Goal: Find specific page/section: Find specific page/section

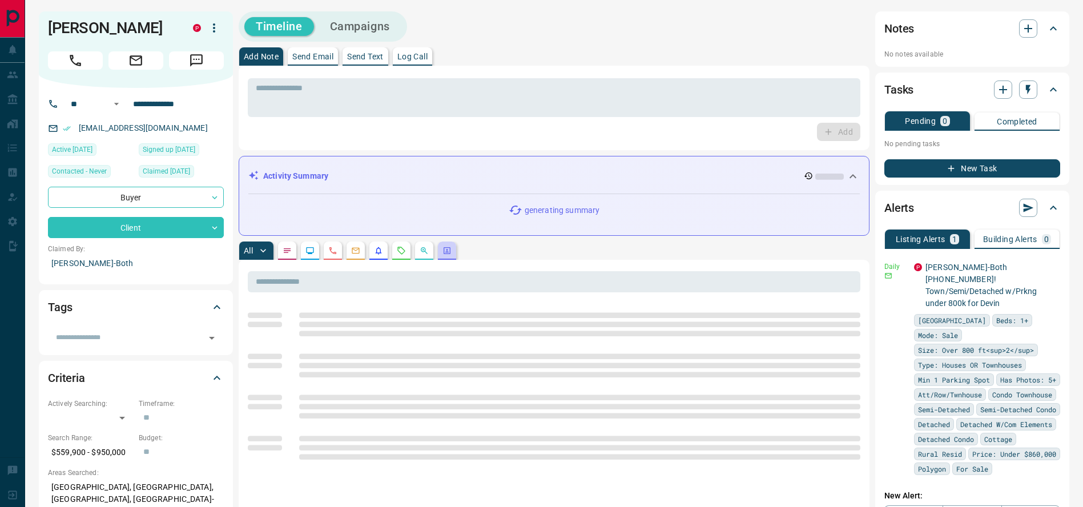
click at [453, 256] on button "button" at bounding box center [447, 251] width 18 height 18
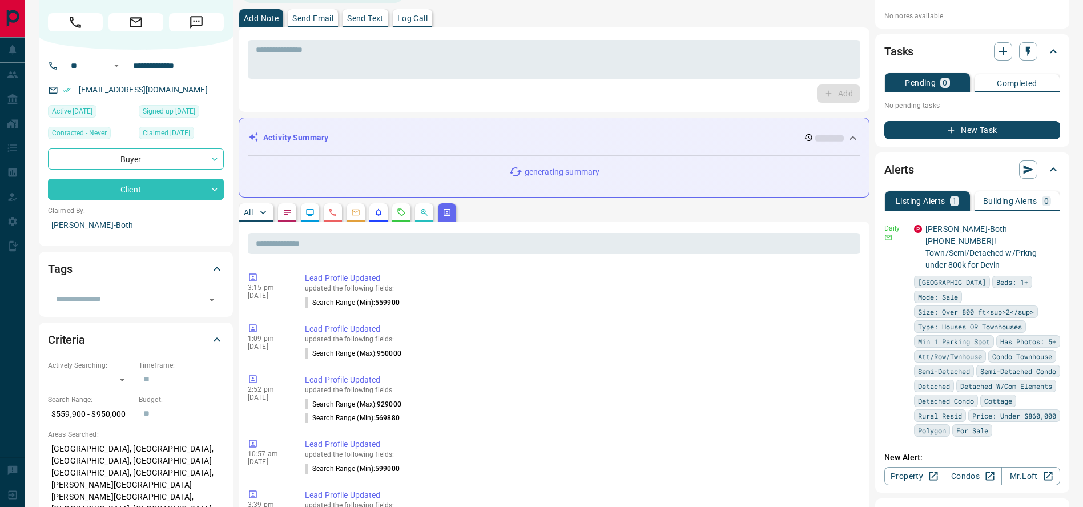
scroll to position [27, 0]
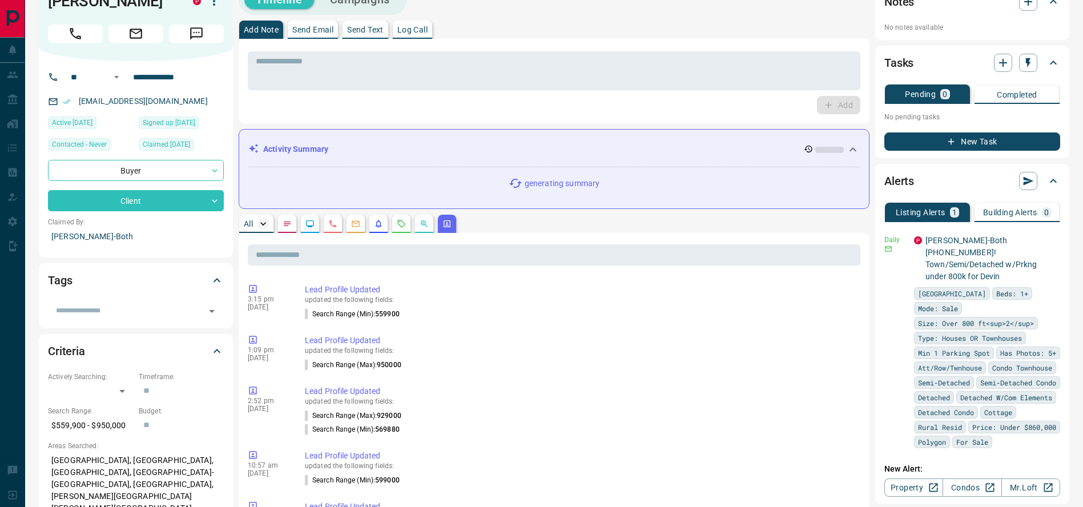
click at [258, 224] on icon "button" at bounding box center [263, 223] width 11 height 11
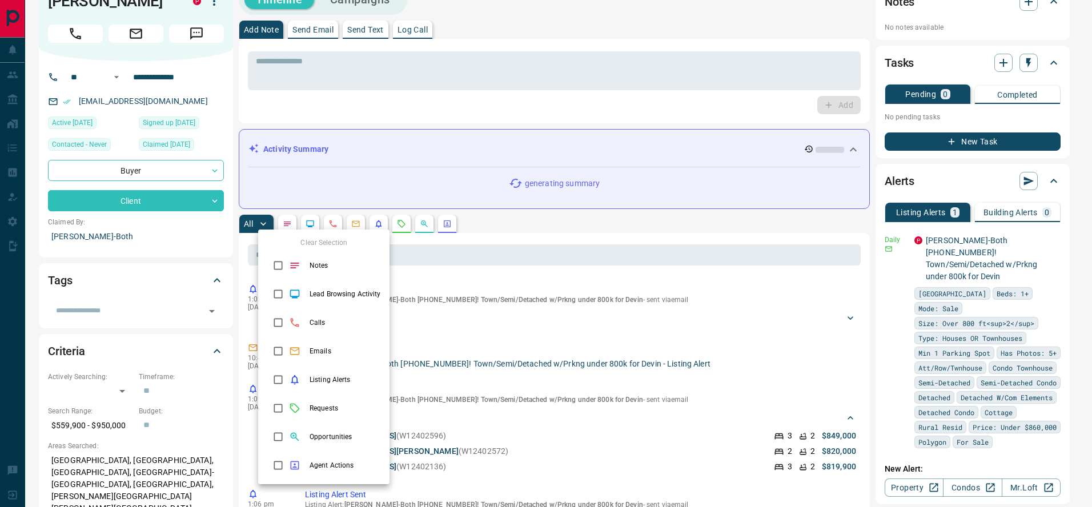
click at [513, 228] on div at bounding box center [546, 253] width 1092 height 507
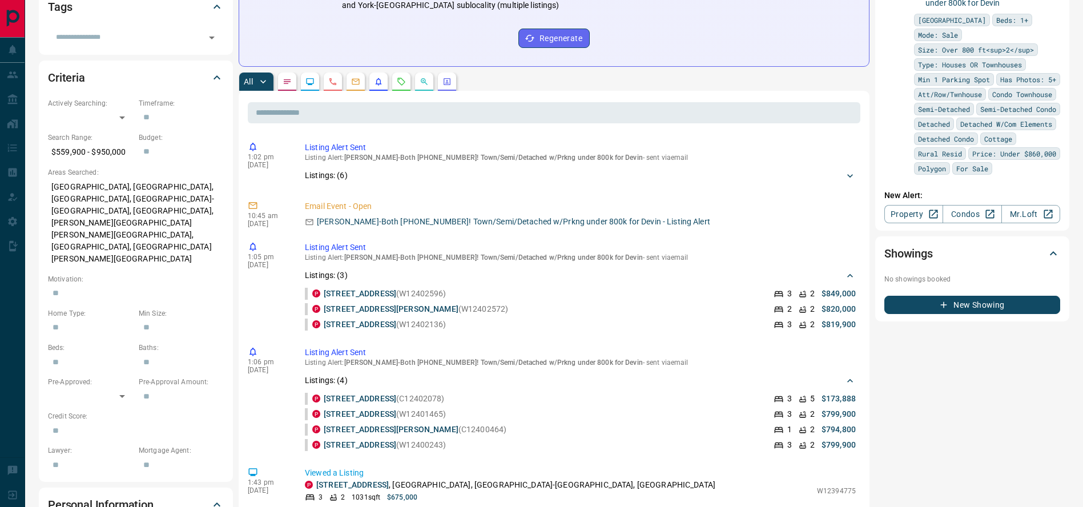
scroll to position [271, 0]
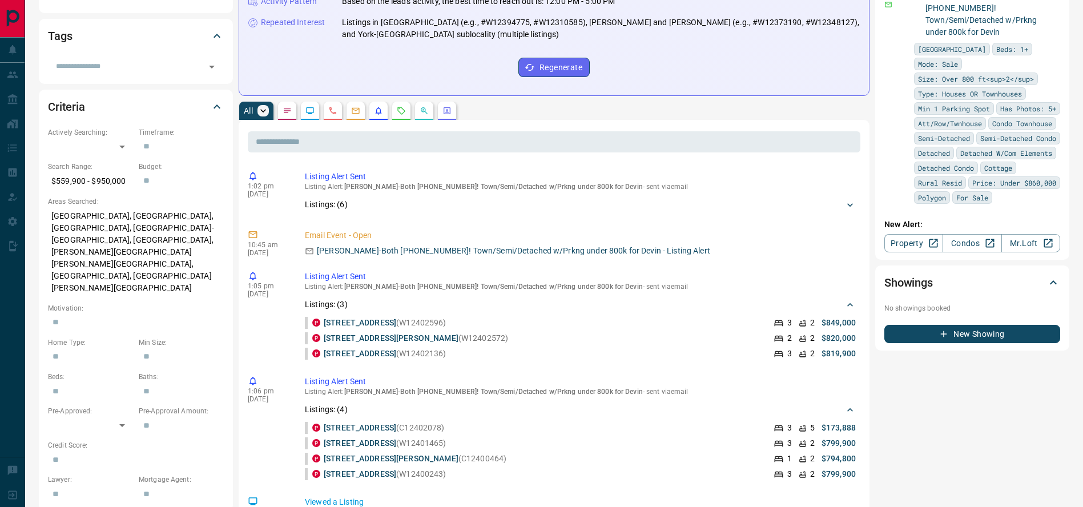
click at [258, 108] on icon "button" at bounding box center [263, 110] width 11 height 11
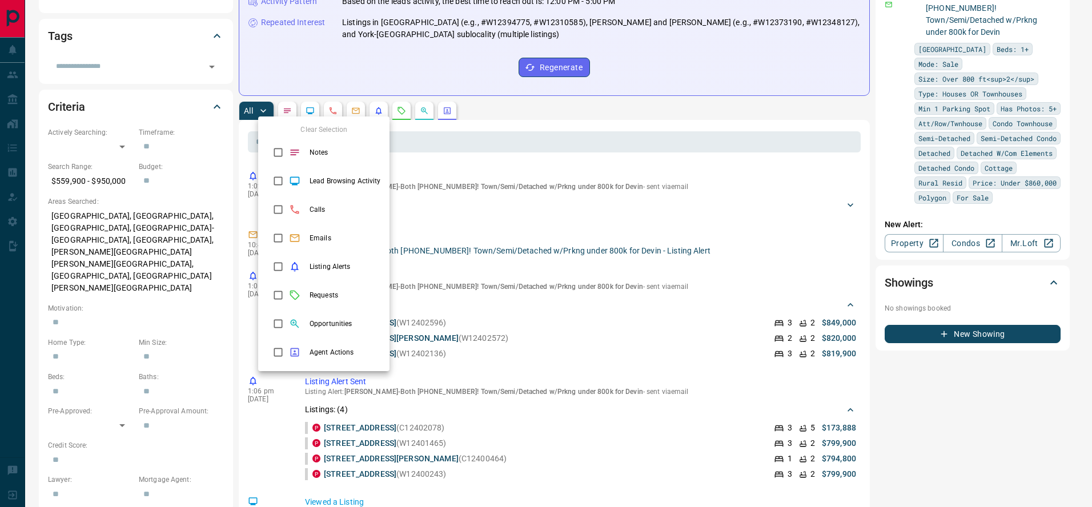
click at [503, 126] on div at bounding box center [546, 253] width 1092 height 507
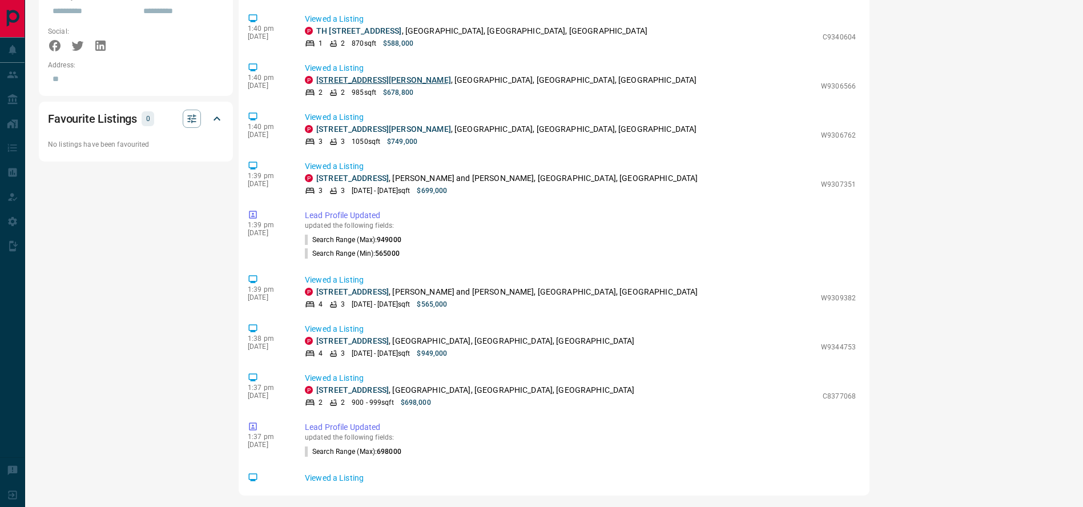
scroll to position [23183, 0]
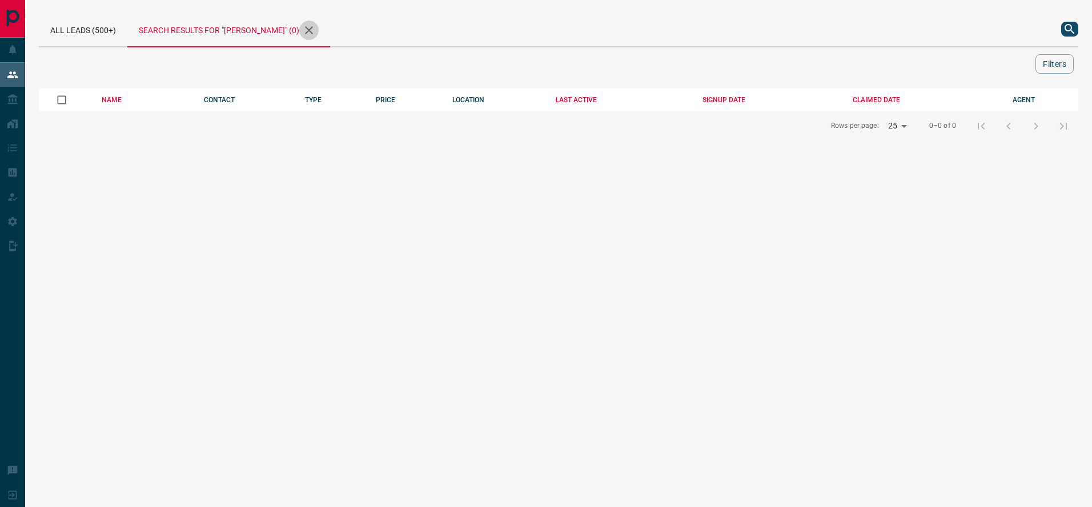
click at [316, 31] on icon "button" at bounding box center [309, 30] width 14 height 14
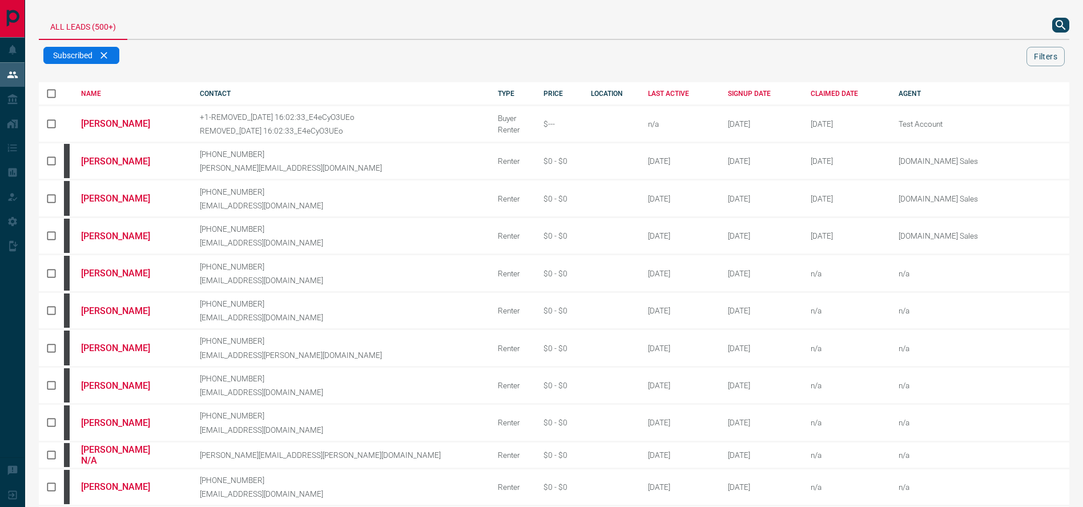
click at [1066, 28] on icon "search button" at bounding box center [1061, 25] width 14 height 14
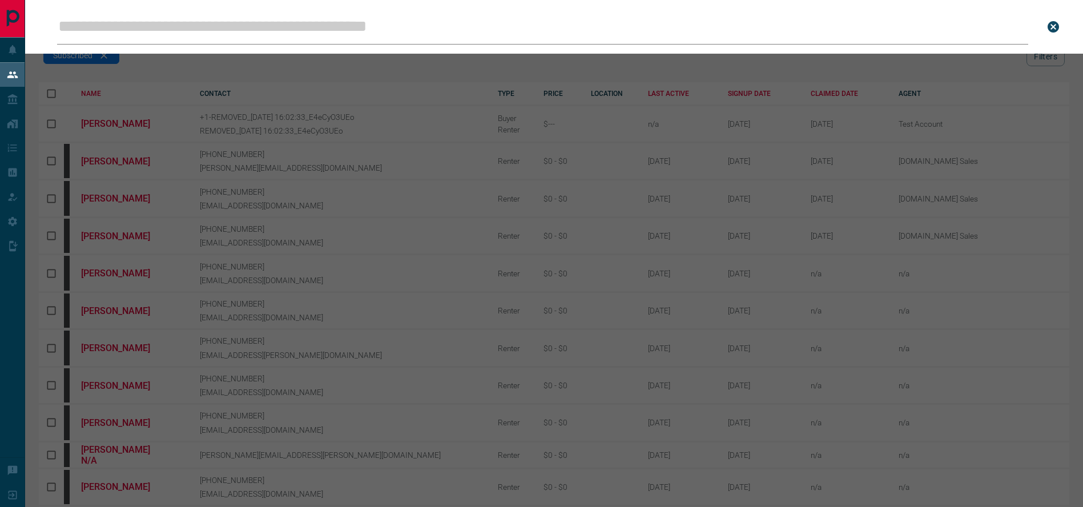
type input "**********"
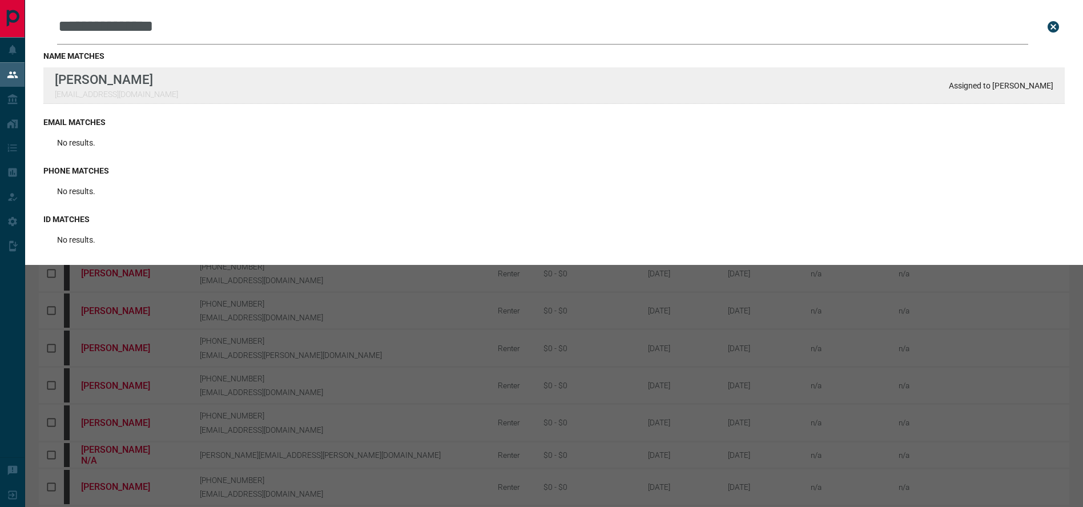
click at [0, 0] on div "**********" at bounding box center [541, 441] width 1083 height 882
